Goal: Task Accomplishment & Management: Manage account settings

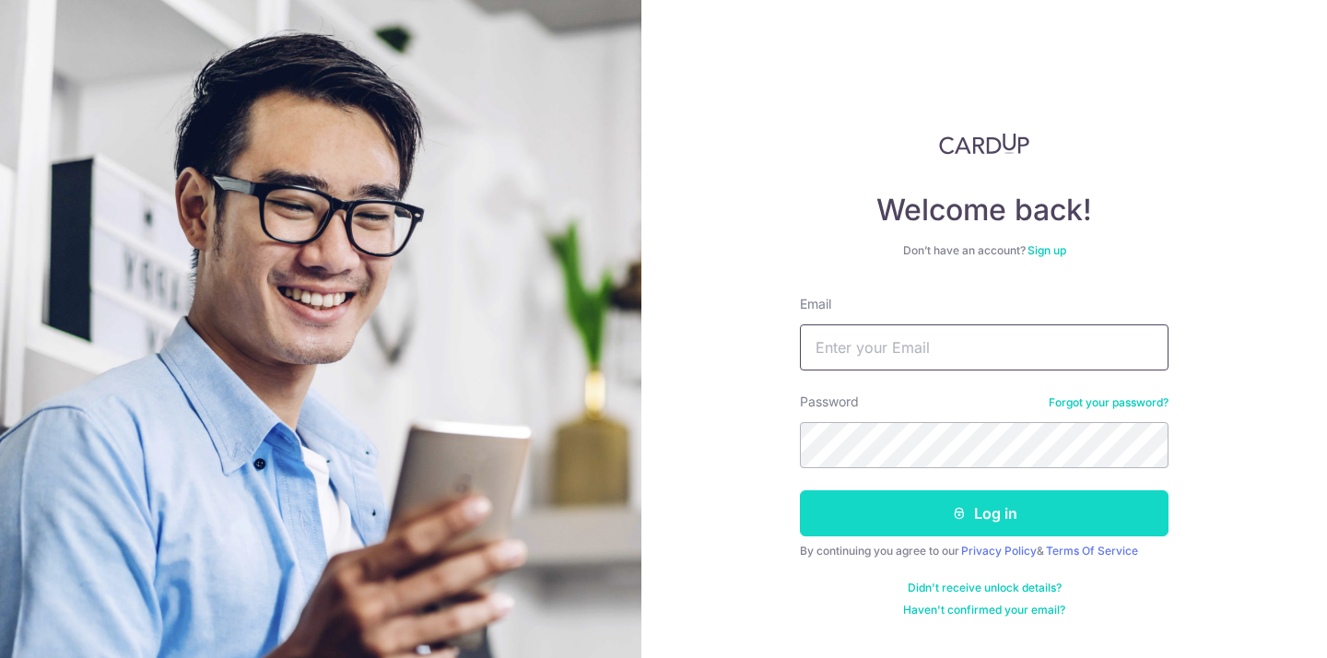
type input "[EMAIL_ADDRESS][DOMAIN_NAME]"
click at [941, 528] on button "Log in" at bounding box center [984, 513] width 369 height 46
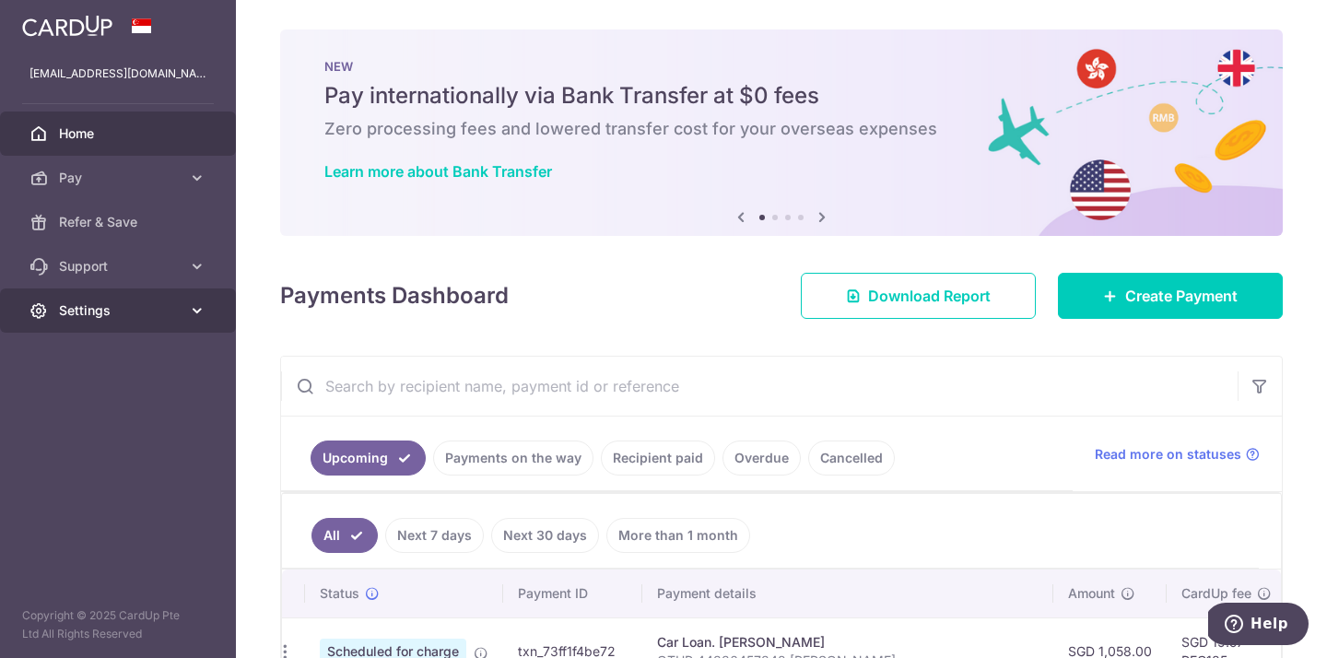
click at [80, 309] on span "Settings" at bounding box center [120, 310] width 122 height 18
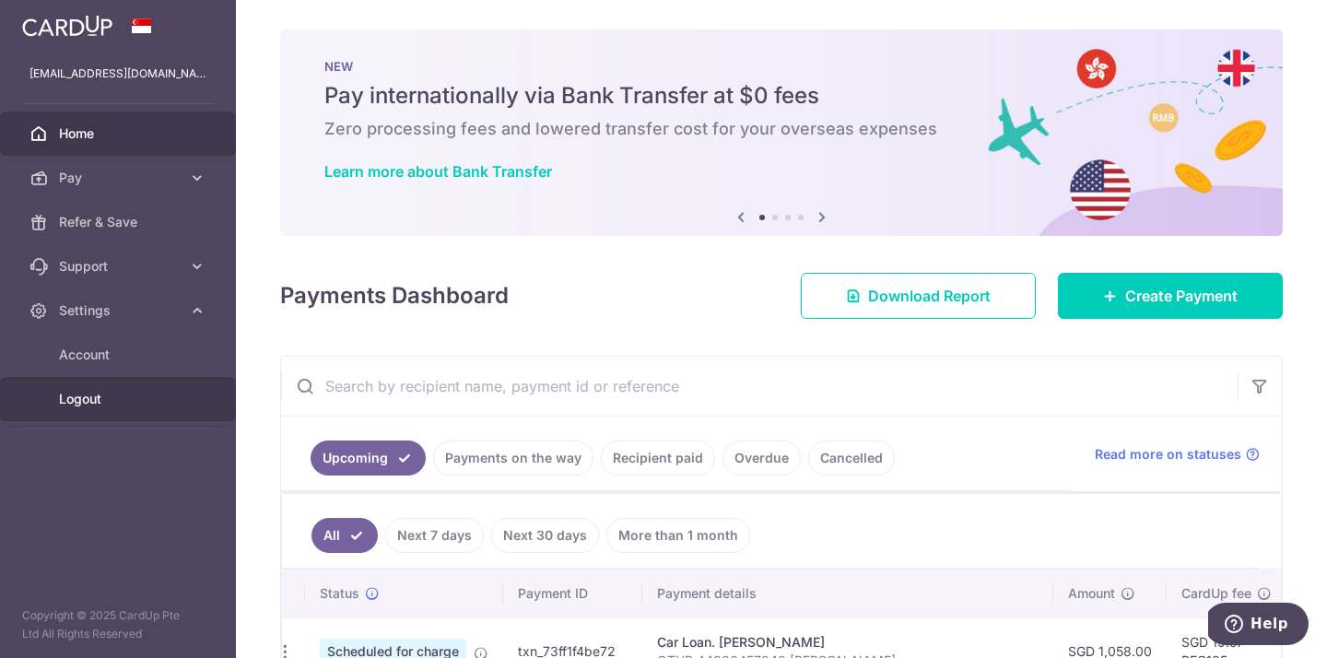
click at [105, 393] on span "Logout" at bounding box center [120, 399] width 122 height 18
